Goal: Check status

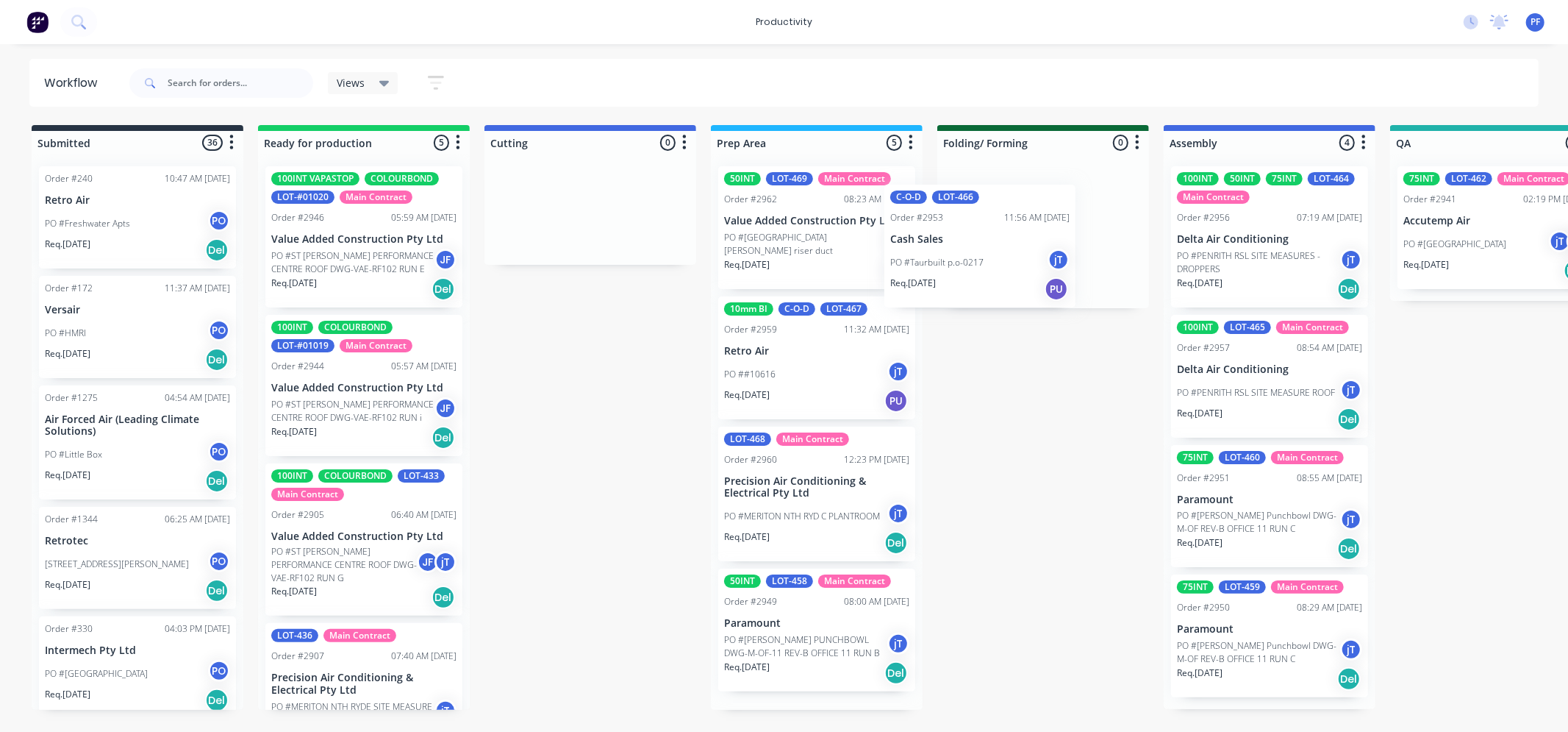
drag, startPoint x: 750, startPoint y: 383, endPoint x: 958, endPoint y: 243, distance: 250.7
click at [958, 243] on div "Submitted 36 Order #240 10:47 AM 24/09/24 Retro Air PO #Freshwater Apts PO Req.…" at bounding box center [1427, 417] width 2877 height 585
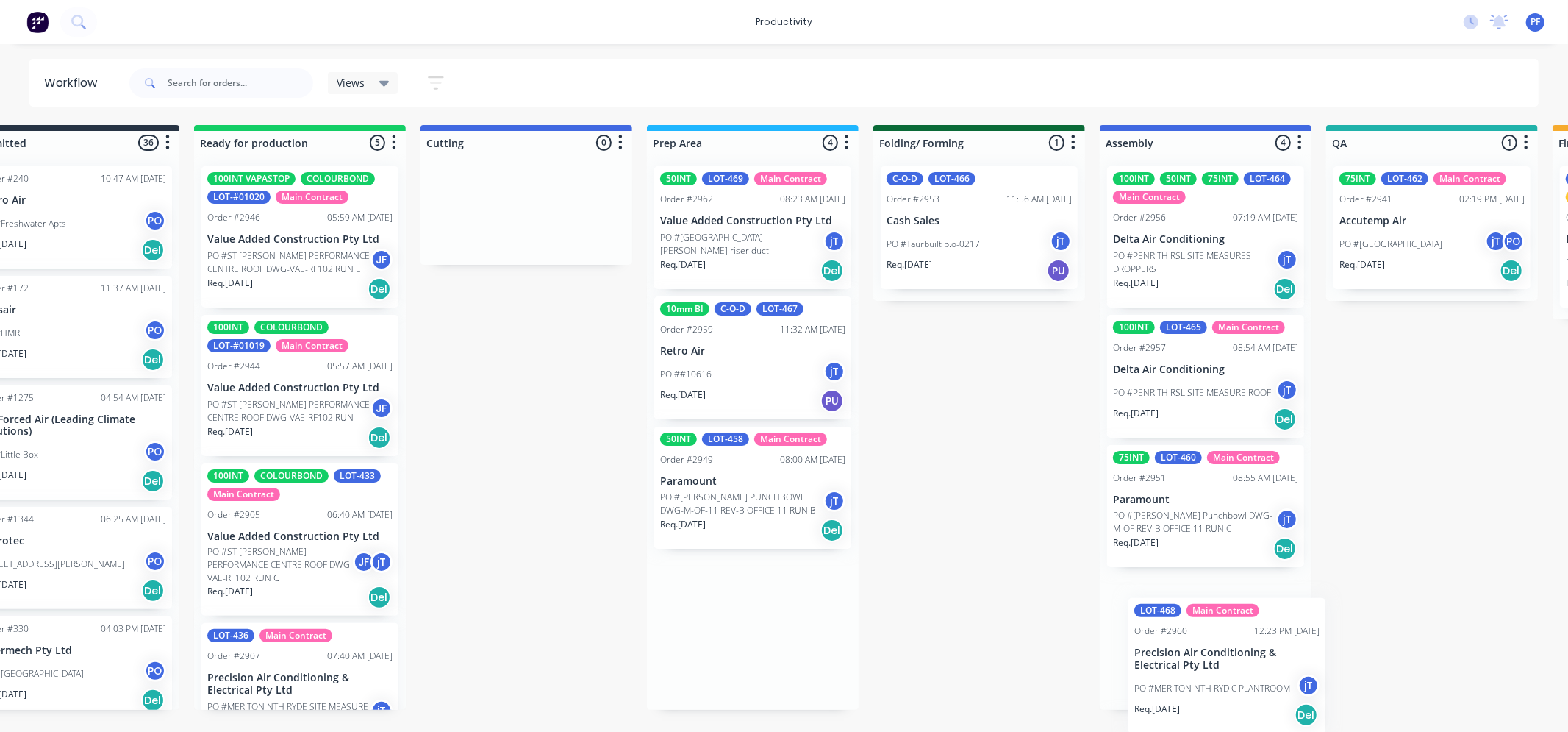
scroll to position [0, 66]
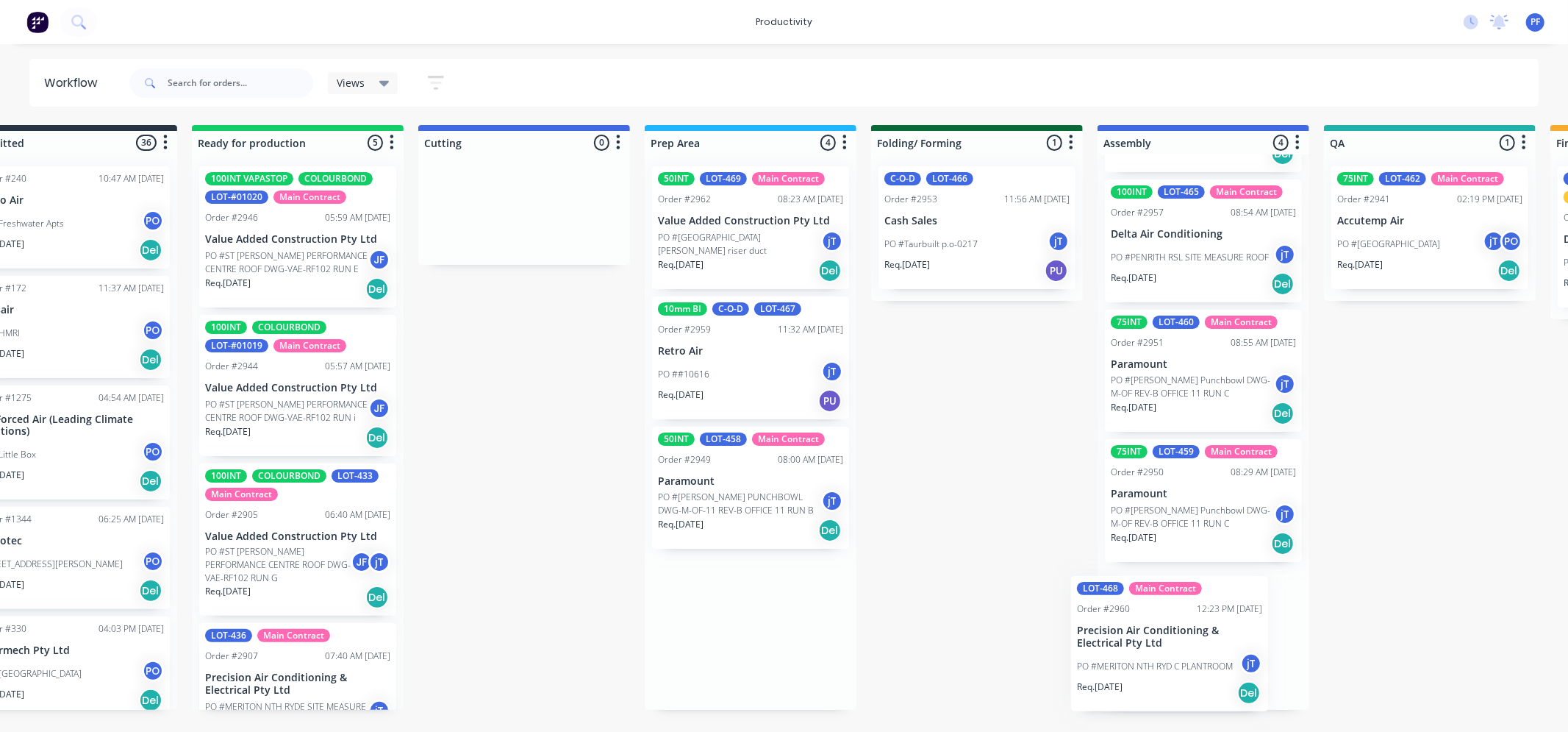
drag, startPoint x: 775, startPoint y: 489, endPoint x: 1148, endPoint y: 610, distance: 392.1
click at [1148, 611] on div "Submitted 36 Order #240 10:47 AM 24/09/24 Retro Air PO #Freshwater Apts PO Req.…" at bounding box center [1361, 417] width 2877 height 585
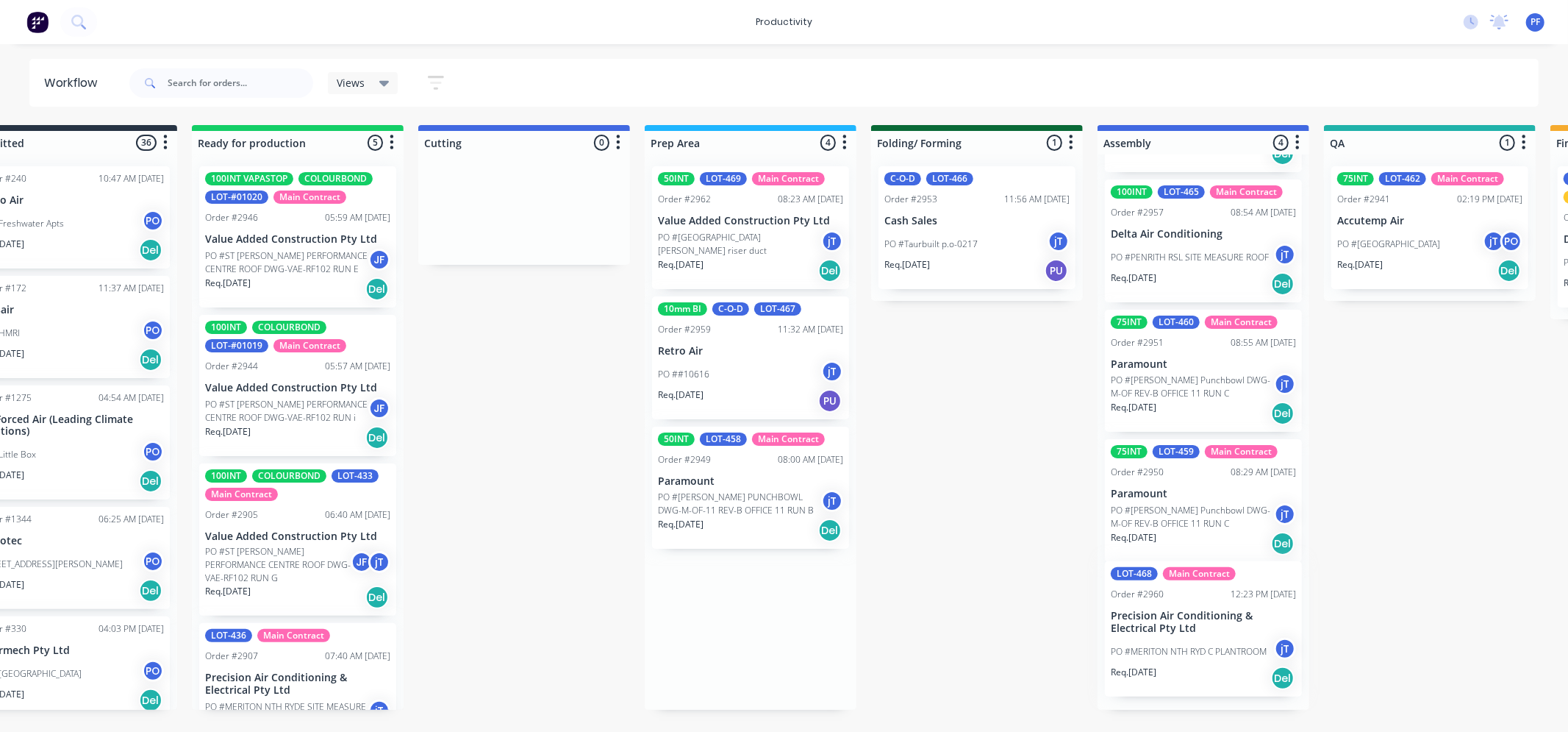
scroll to position [128, 0]
